Goal: Check status

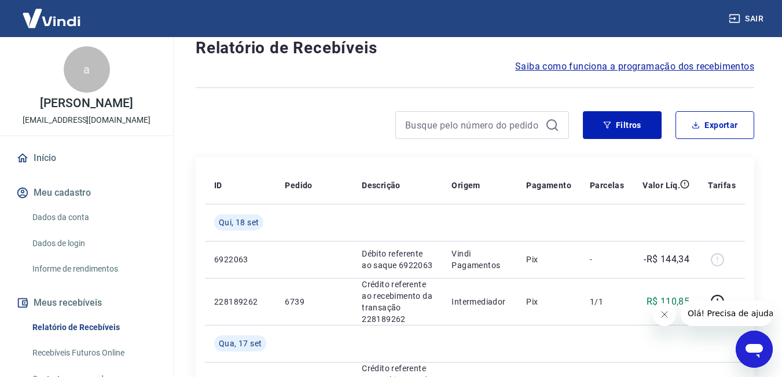
scroll to position [116, 0]
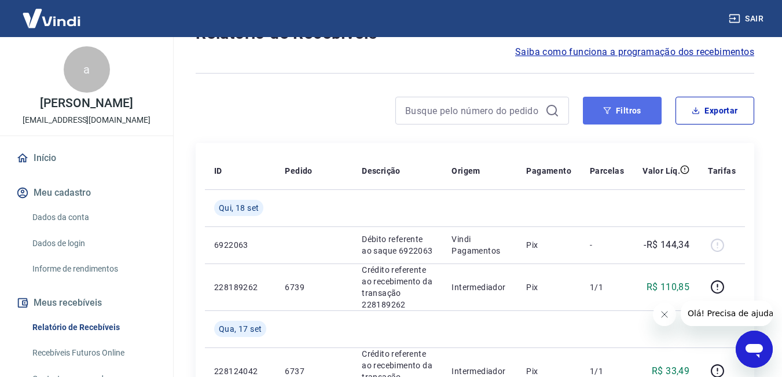
click at [631, 111] on button "Filtros" at bounding box center [622, 111] width 79 height 28
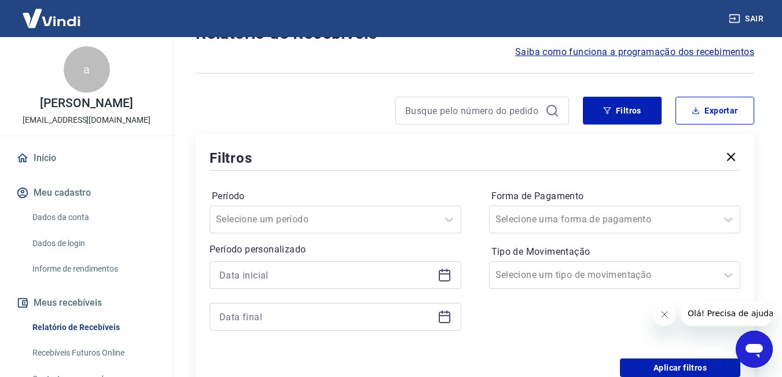
click at [448, 273] on icon at bounding box center [445, 273] width 12 height 1
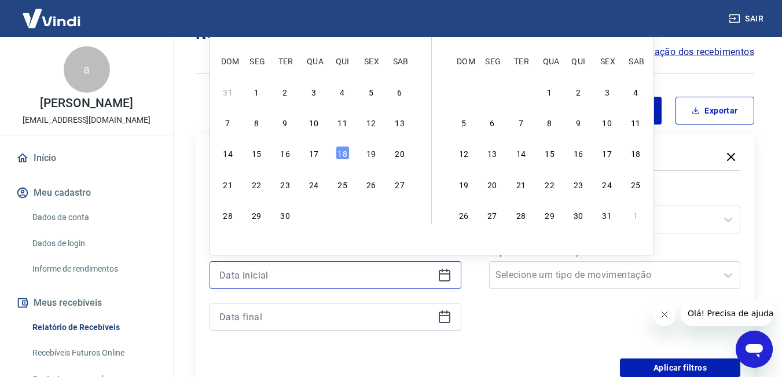
scroll to position [0, 0]
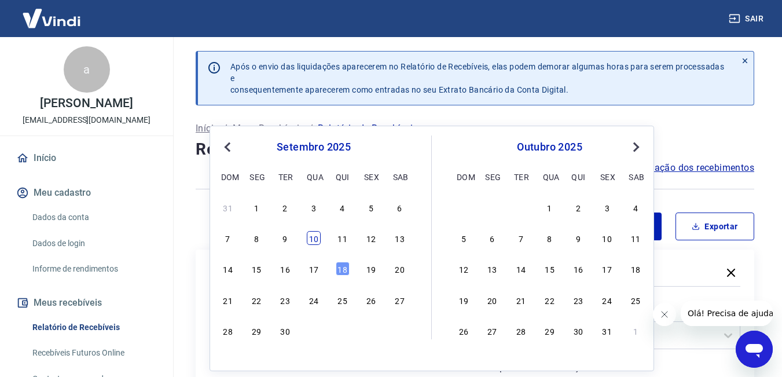
click at [316, 238] on div "10" at bounding box center [314, 238] width 14 height 14
type input "[DATE]"
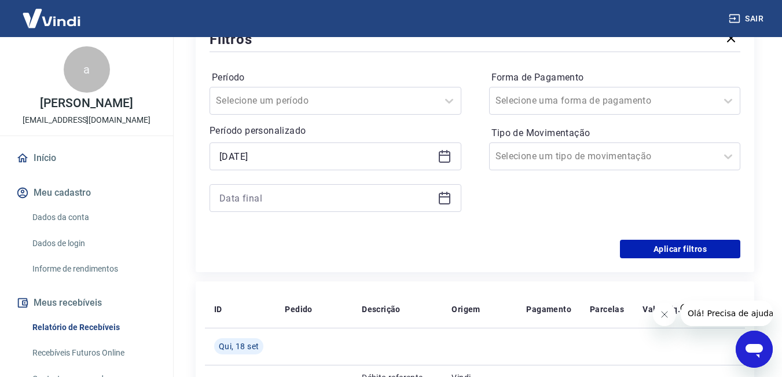
scroll to position [289, 0]
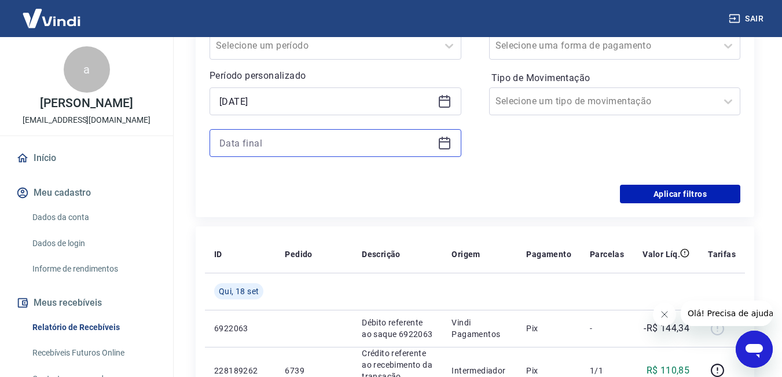
click at [347, 146] on input at bounding box center [326, 142] width 214 height 17
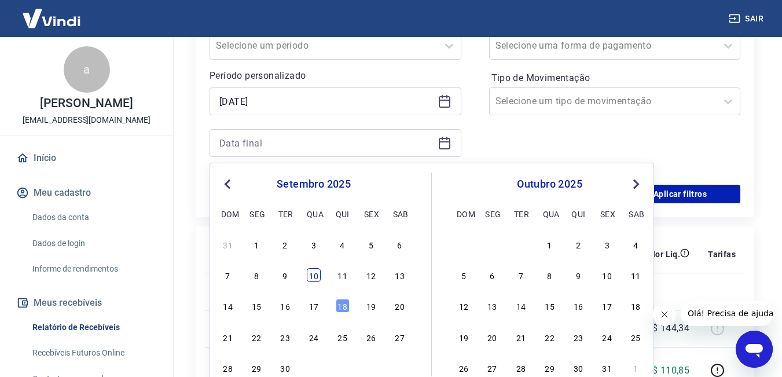
click at [316, 277] on div "10" at bounding box center [314, 275] width 14 height 14
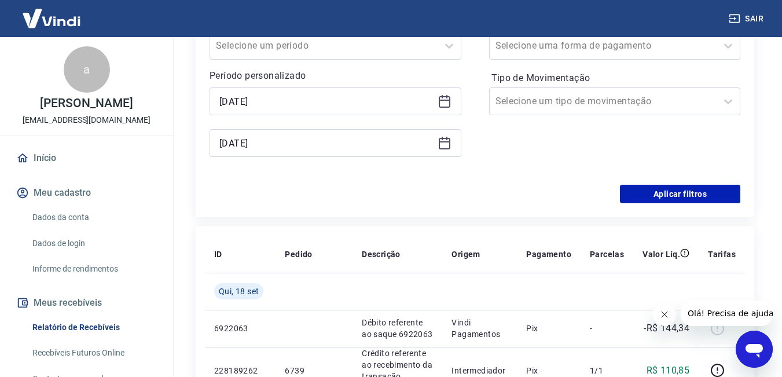
type input "[DATE]"
click at [658, 196] on button "Aplicar filtros" at bounding box center [680, 194] width 120 height 19
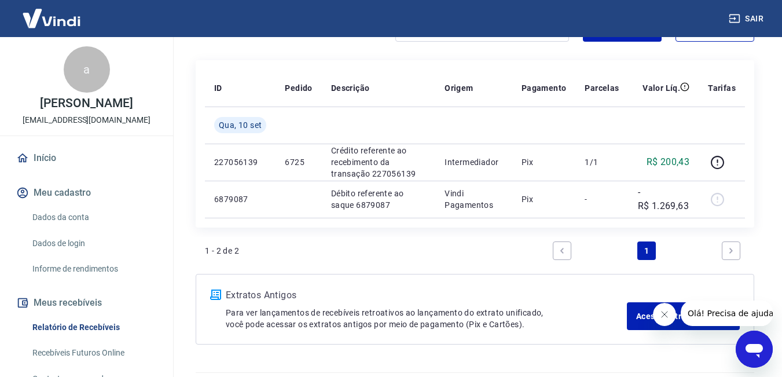
scroll to position [172, 0]
